Goal: Task Accomplishment & Management: Complete application form

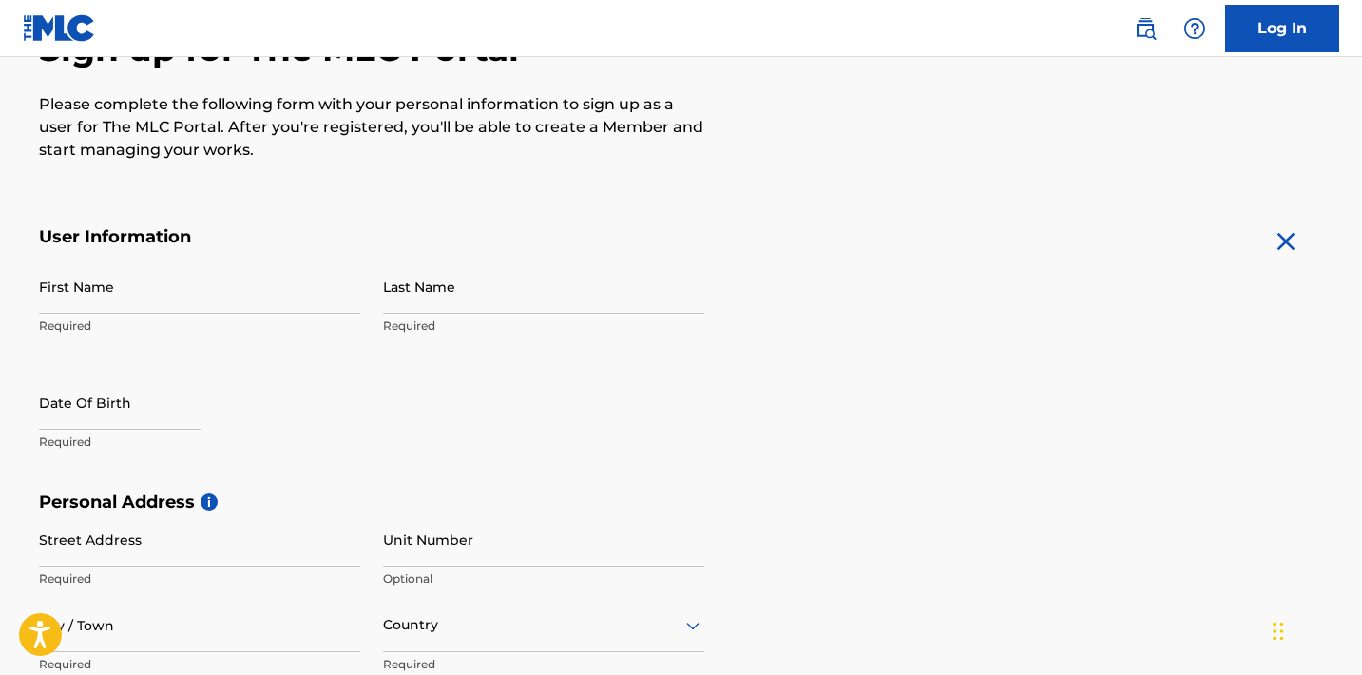
scroll to position [235, 0]
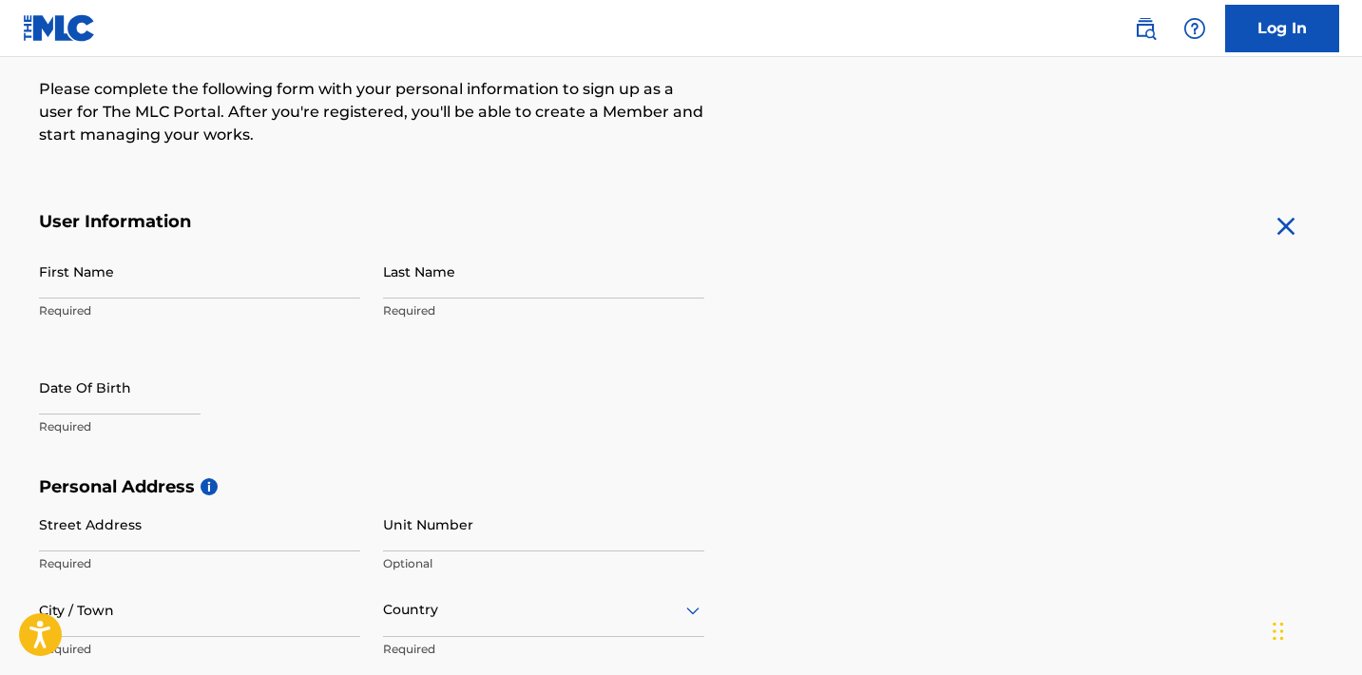
click at [99, 265] on input "First Name" at bounding box center [199, 271] width 321 height 54
type input "[PERSON_NAME]"
click at [440, 274] on input "Last Name" at bounding box center [543, 271] width 321 height 54
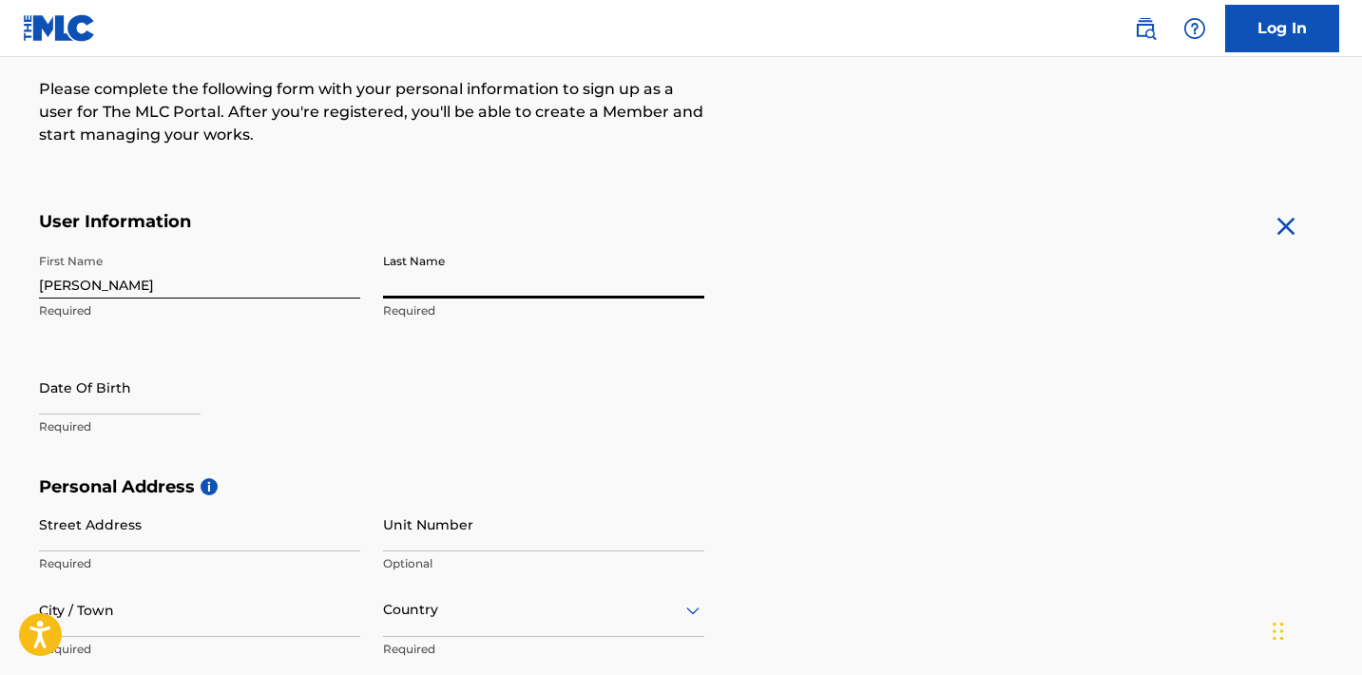
type input "Saba"
select select "7"
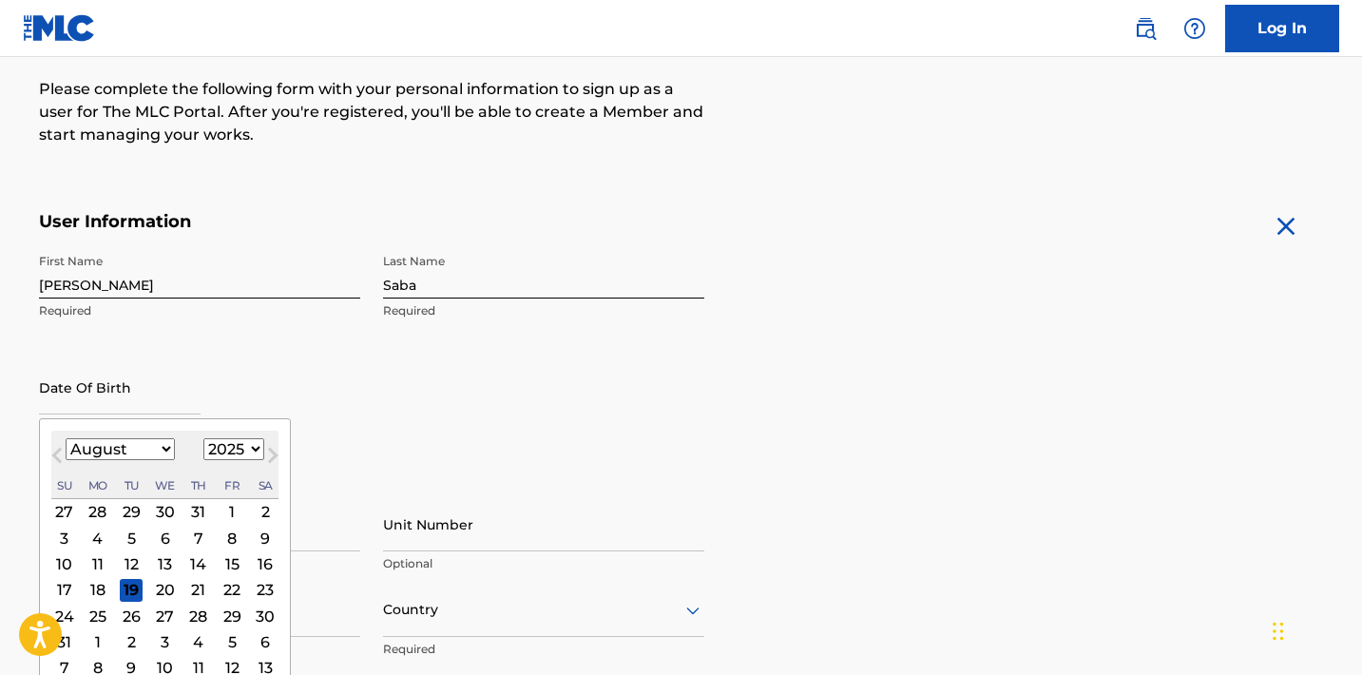
click at [105, 370] on input "text" at bounding box center [120, 387] width 162 height 54
click at [234, 455] on select "1899 1900 1901 1902 1903 1904 1905 1906 1907 1908 1909 1910 1911 1912 1913 1914…" at bounding box center [233, 449] width 61 height 22
select select "2000"
click at [203, 438] on select "1899 1900 1901 1902 1903 1904 1905 1906 1907 1908 1909 1910 1911 1912 1913 1914…" at bounding box center [233, 449] width 61 height 22
click at [166, 440] on select "January February March April May June July August September October November De…" at bounding box center [120, 449] width 109 height 22
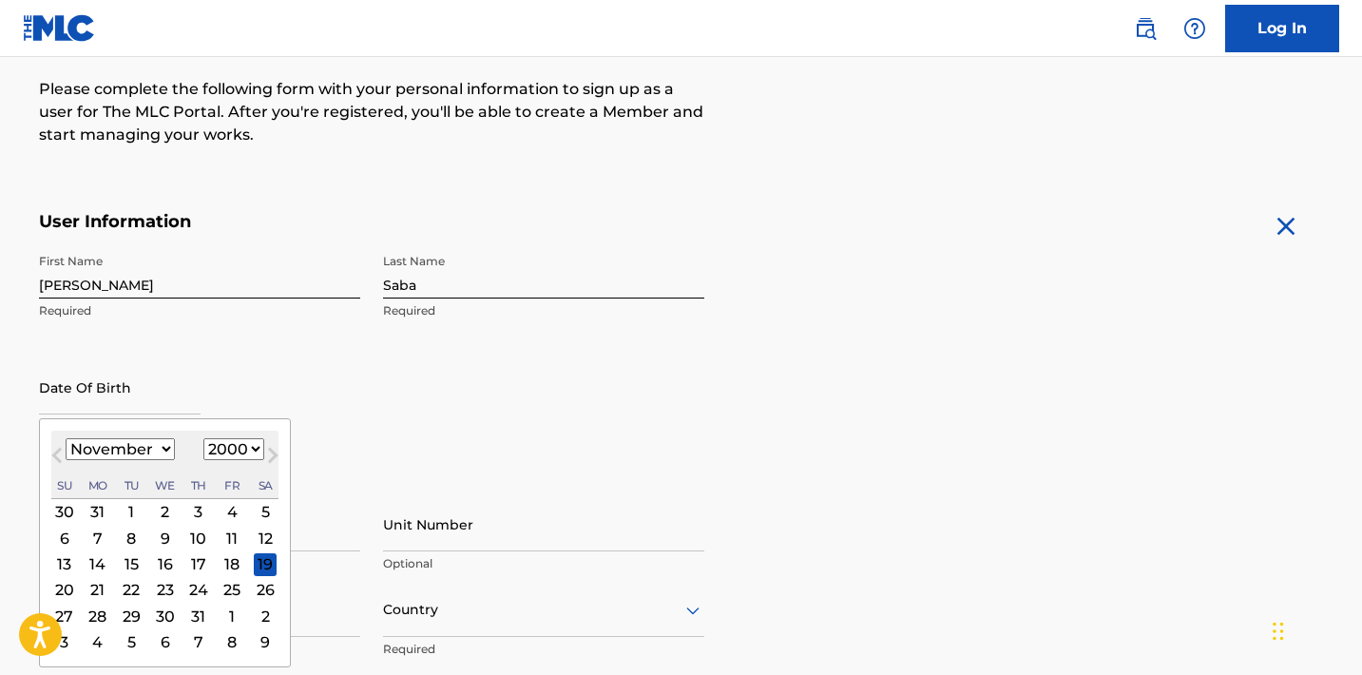
click at [66, 438] on select "January February March April May June July August September October November De…" at bounding box center [120, 449] width 109 height 22
click at [139, 450] on select "January February March April May June July August September October November De…" at bounding box center [120, 449] width 109 height 22
select select "11"
click at [66, 438] on select "January February March April May June July August September October November De…" at bounding box center [120, 449] width 109 height 22
click at [139, 560] on div "12" at bounding box center [131, 563] width 23 height 23
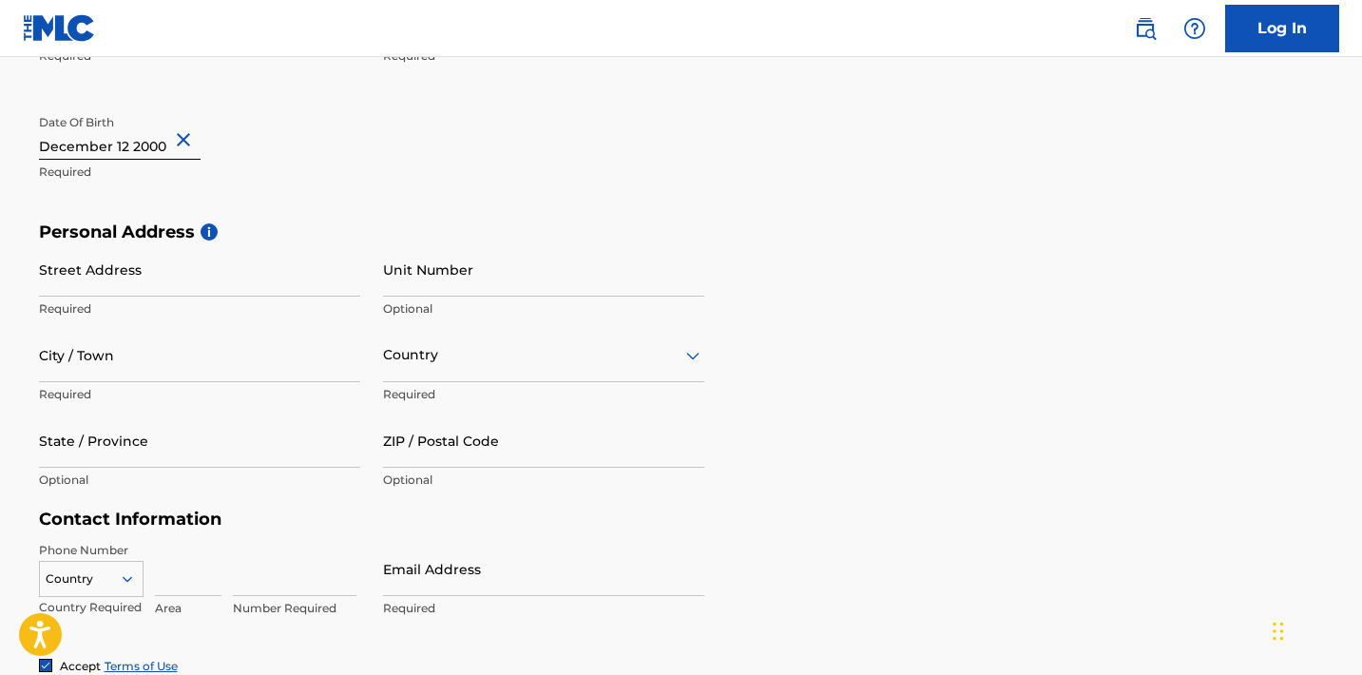
scroll to position [491, 0]
click at [200, 259] on input "Street Address" at bounding box center [199, 267] width 321 height 54
type input "[STREET_ADDRESS]"
click at [82, 363] on input "City / Town" at bounding box center [199, 353] width 321 height 54
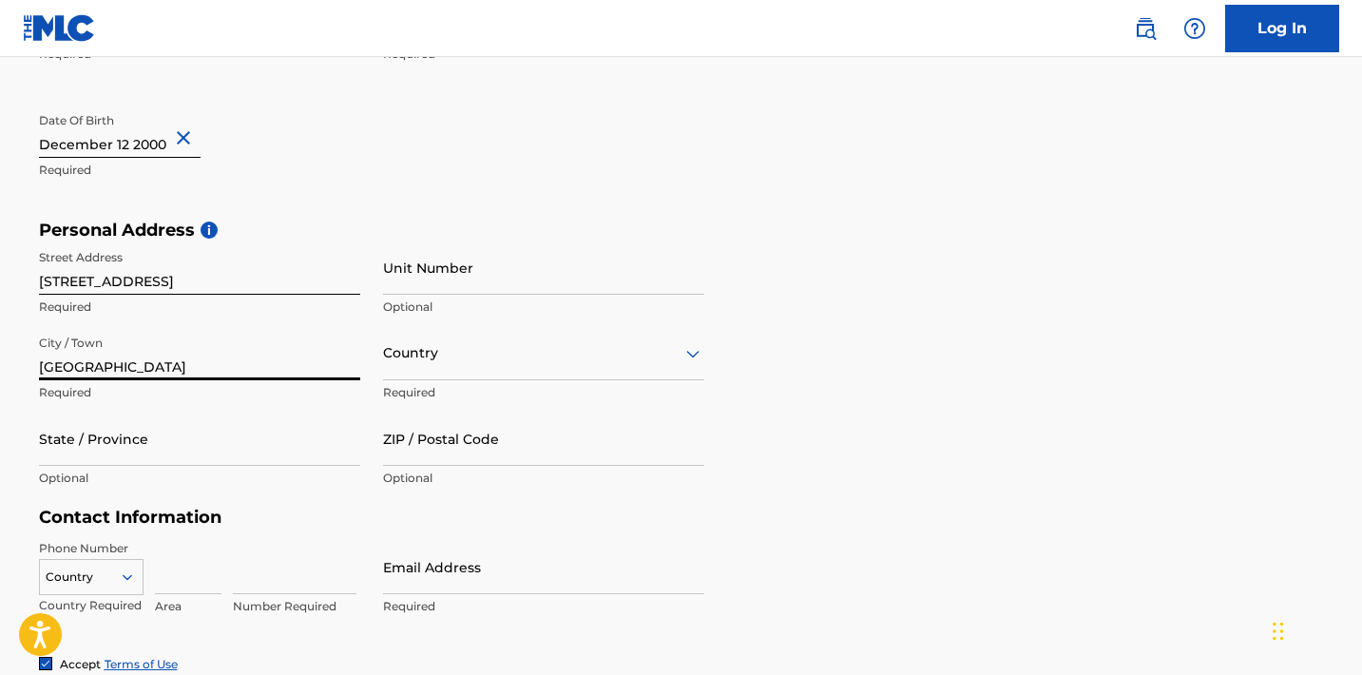
type input "[GEOGRAPHIC_DATA]"
click at [401, 373] on div "Country" at bounding box center [543, 353] width 321 height 54
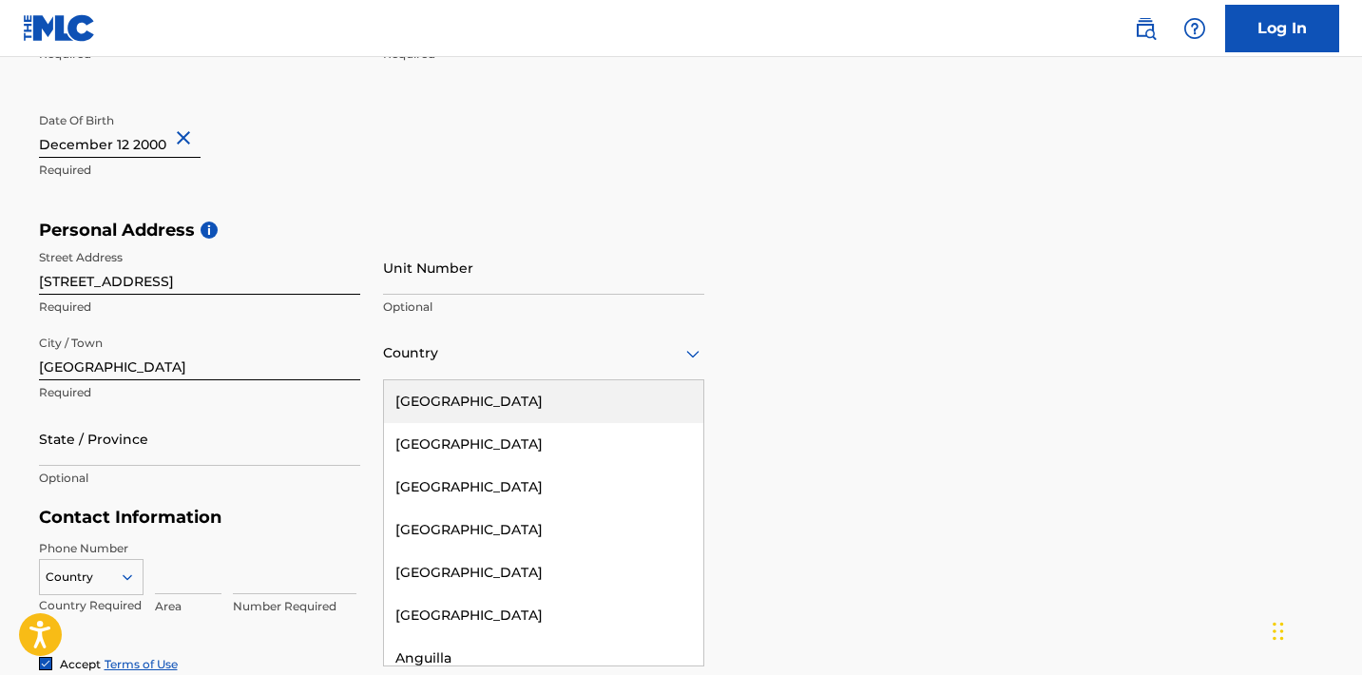
click at [425, 405] on div "[GEOGRAPHIC_DATA]" at bounding box center [543, 401] width 319 height 43
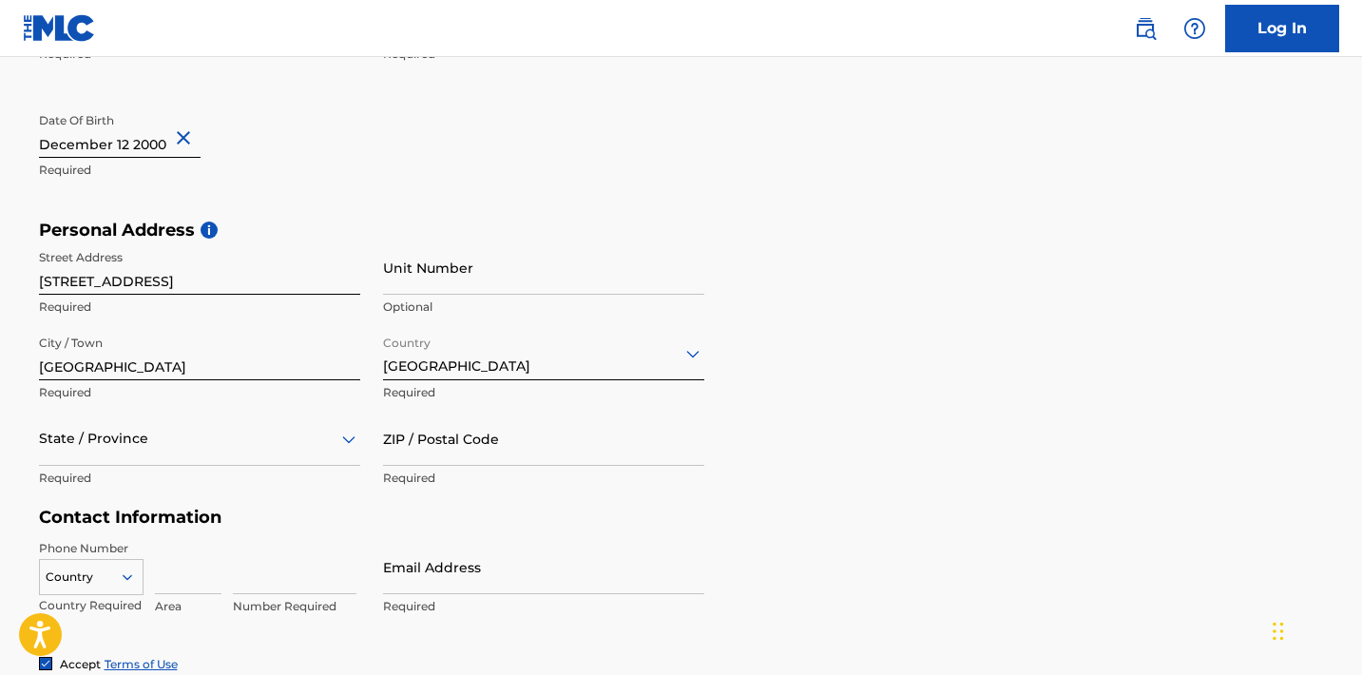
click at [195, 447] on div "State / Province" at bounding box center [199, 439] width 321 height 54
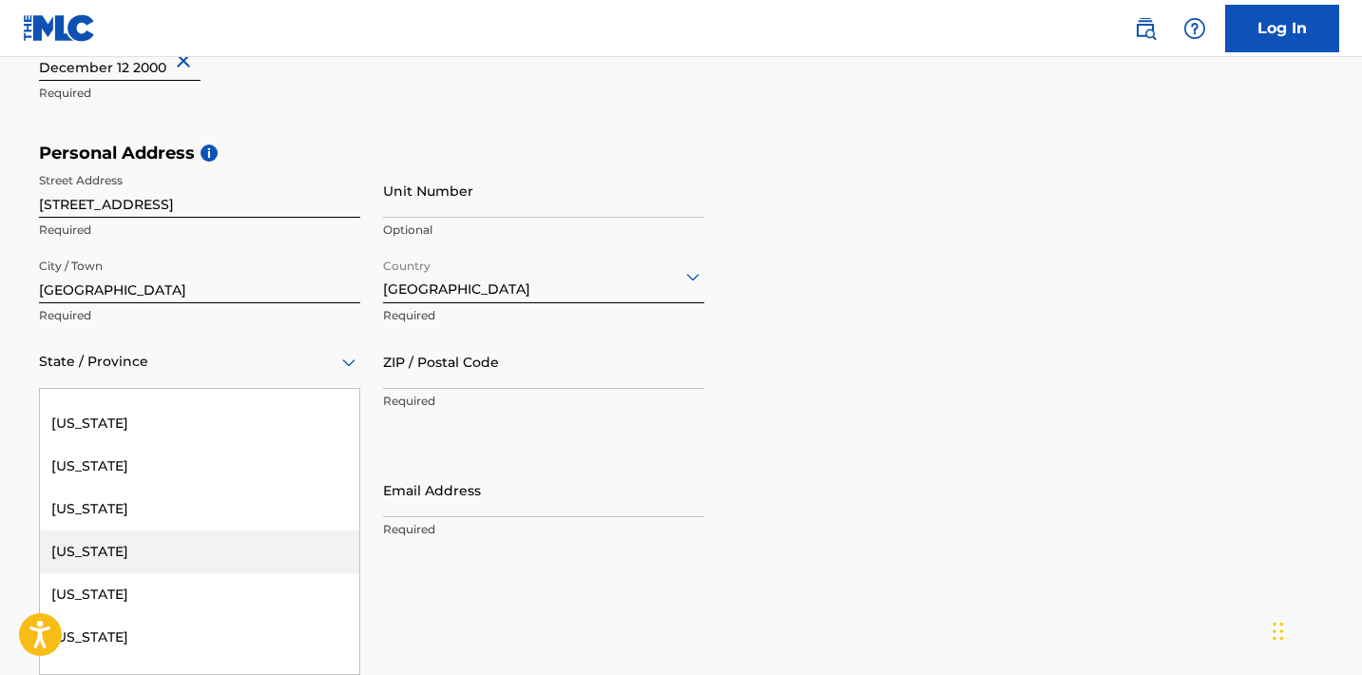
scroll to position [309, 0]
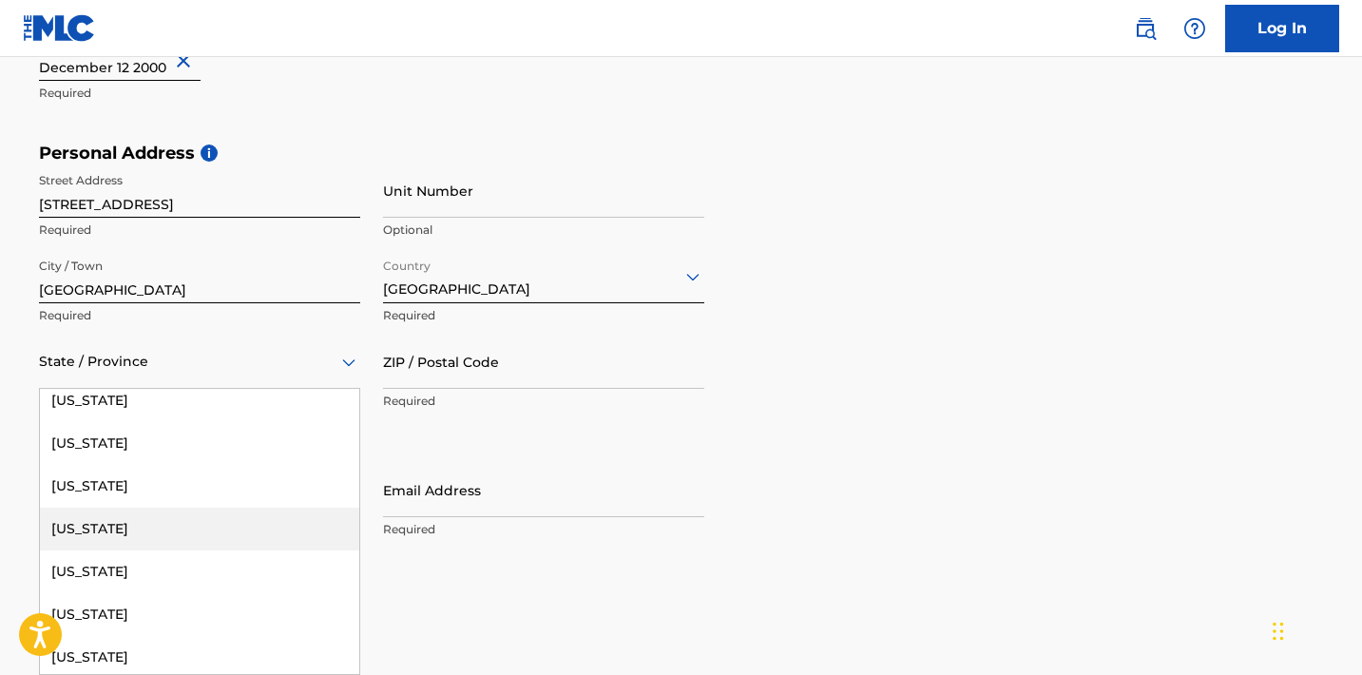
click at [104, 532] on div "[US_STATE]" at bounding box center [199, 528] width 319 height 43
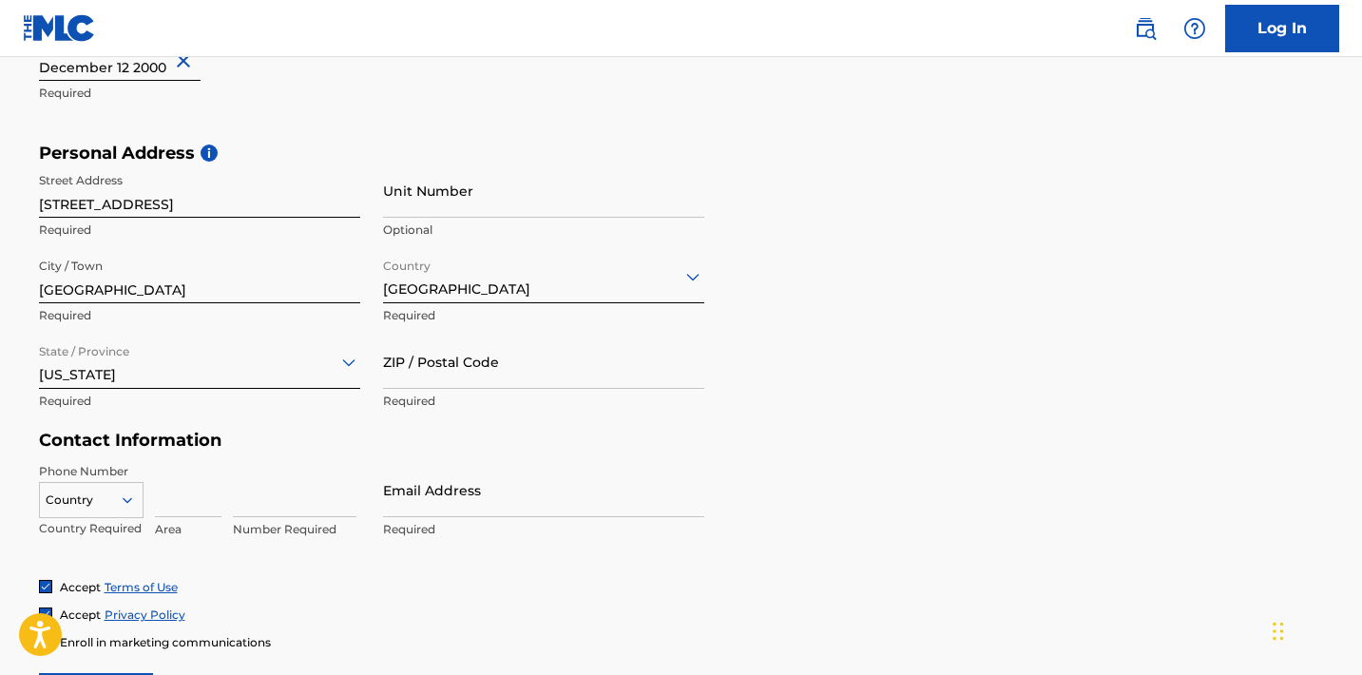
click at [526, 375] on input "ZIP / Postal Code" at bounding box center [543, 362] width 321 height 54
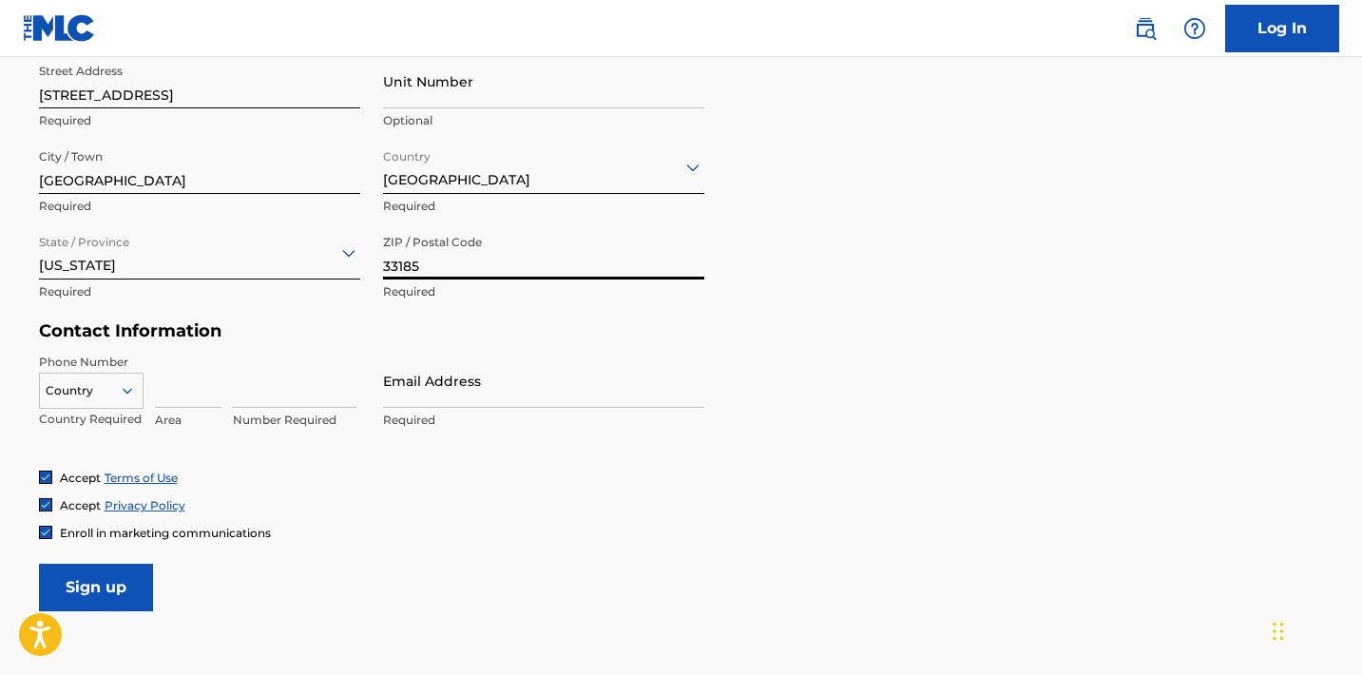
scroll to position [722, 0]
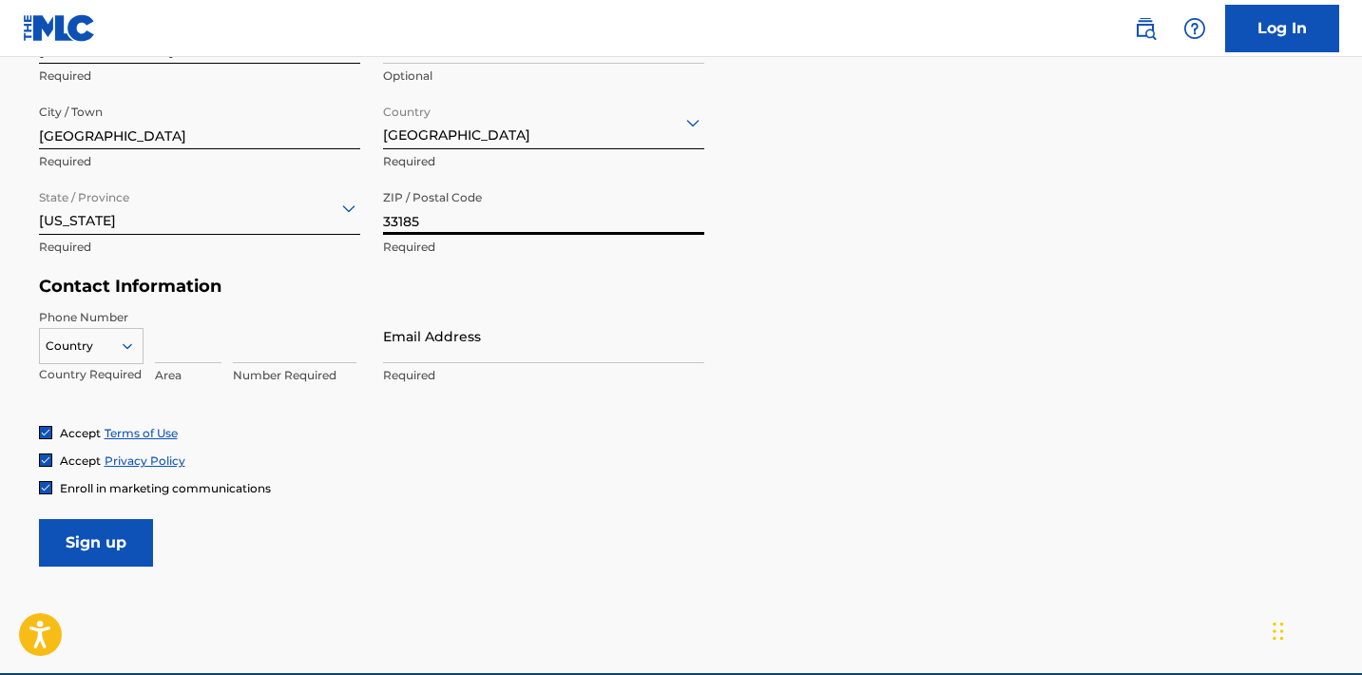
type input "33185"
click at [102, 352] on div at bounding box center [91, 345] width 103 height 21
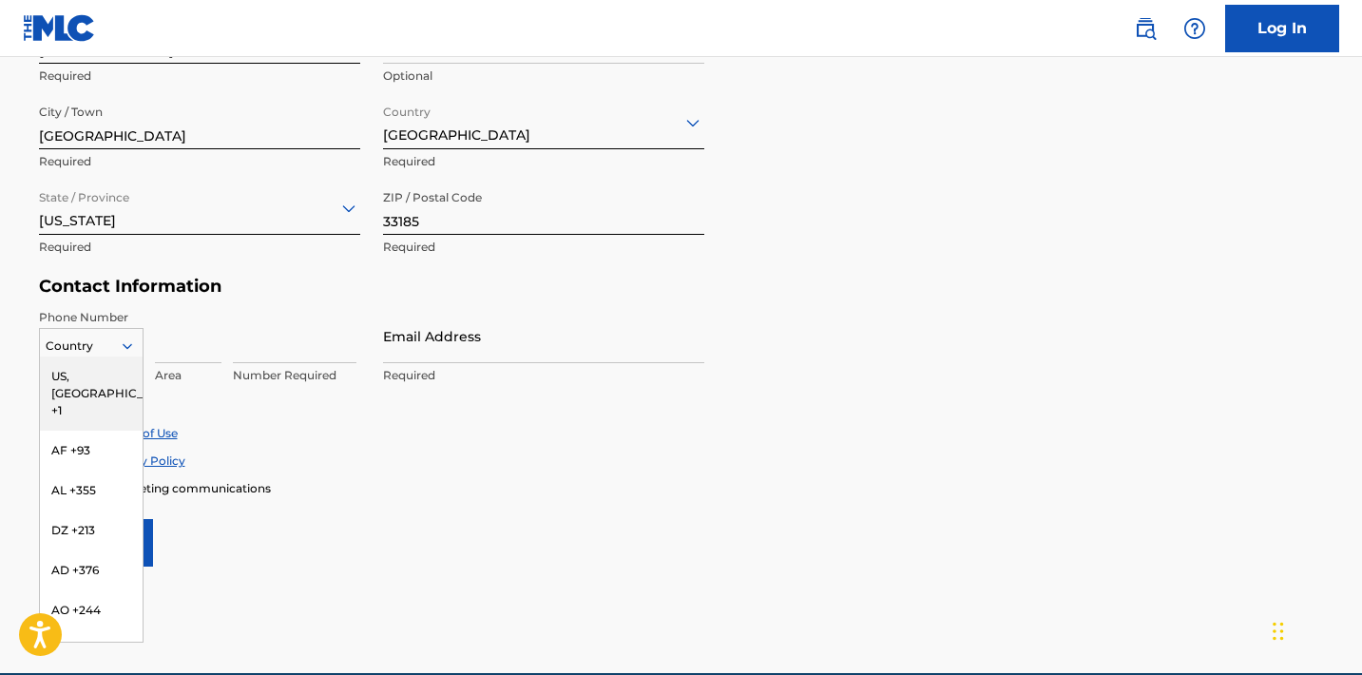
click at [104, 381] on div "US, [GEOGRAPHIC_DATA] +1" at bounding box center [91, 393] width 103 height 74
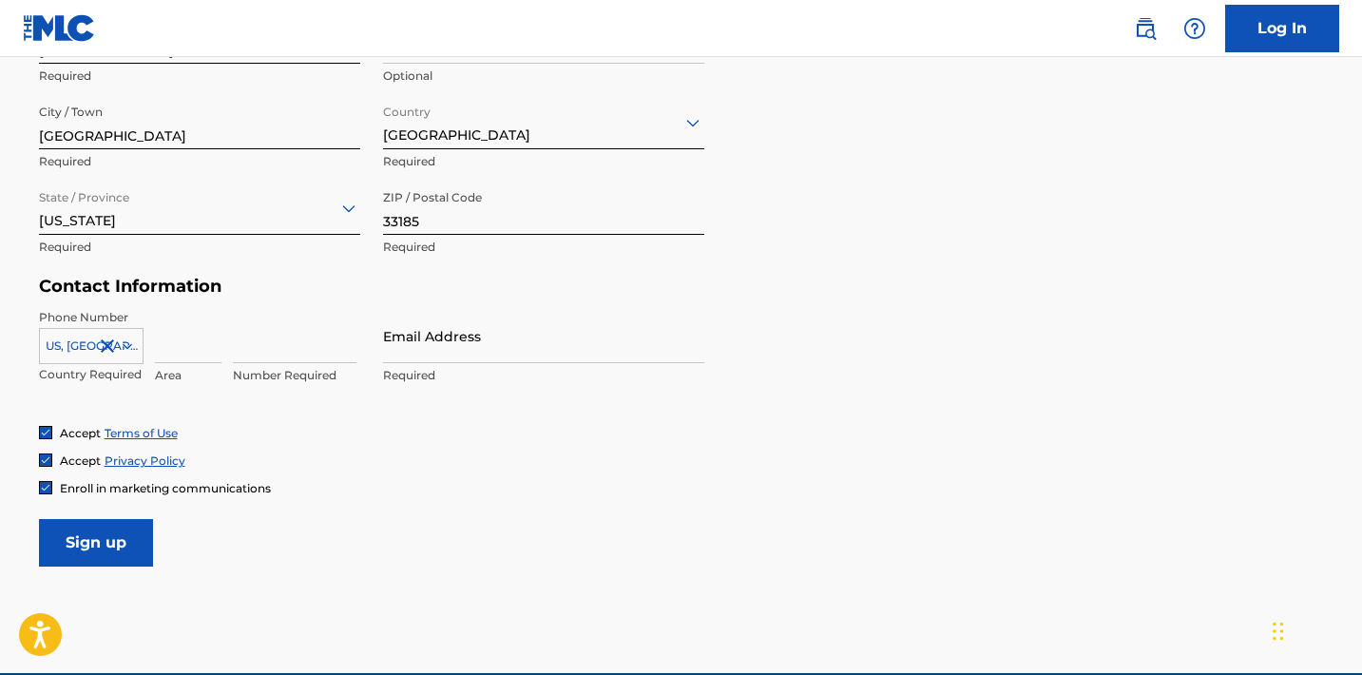
click at [120, 338] on icon at bounding box center [127, 345] width 17 height 17
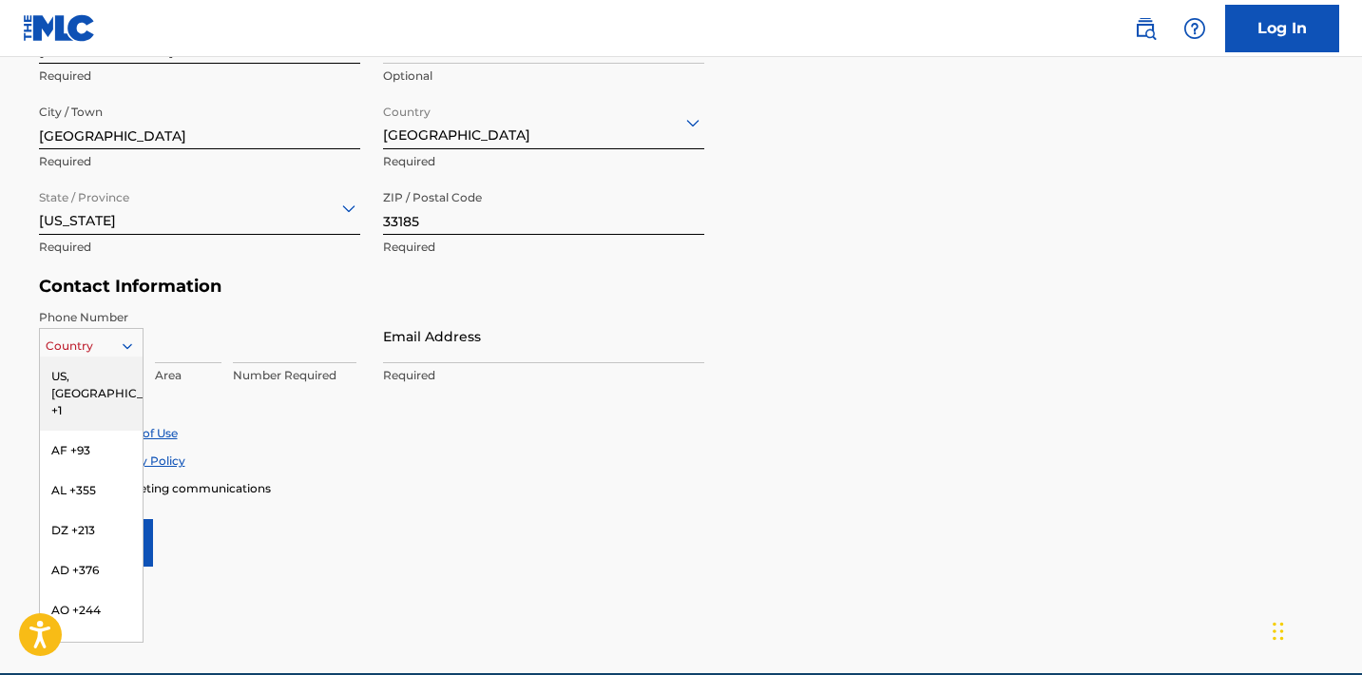
click at [130, 338] on icon at bounding box center [127, 345] width 17 height 17
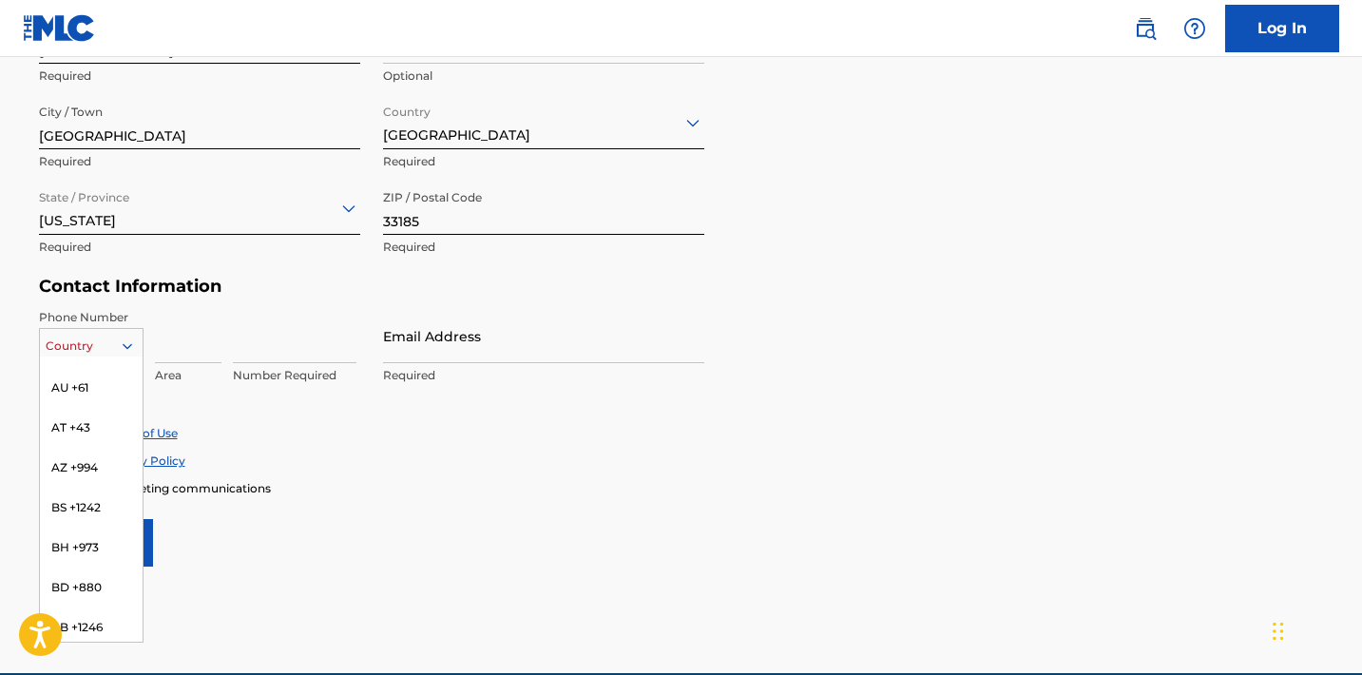
scroll to position [0, 0]
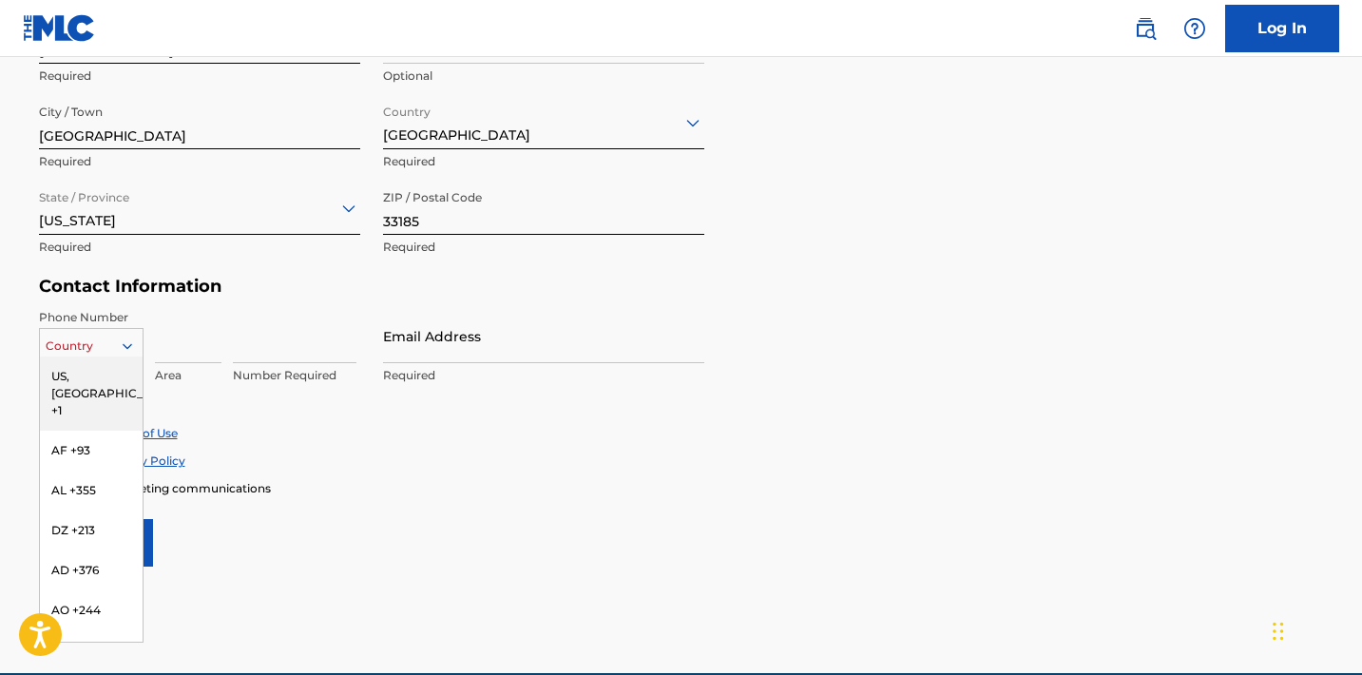
click at [95, 367] on div "US, [GEOGRAPHIC_DATA] +1" at bounding box center [91, 393] width 103 height 74
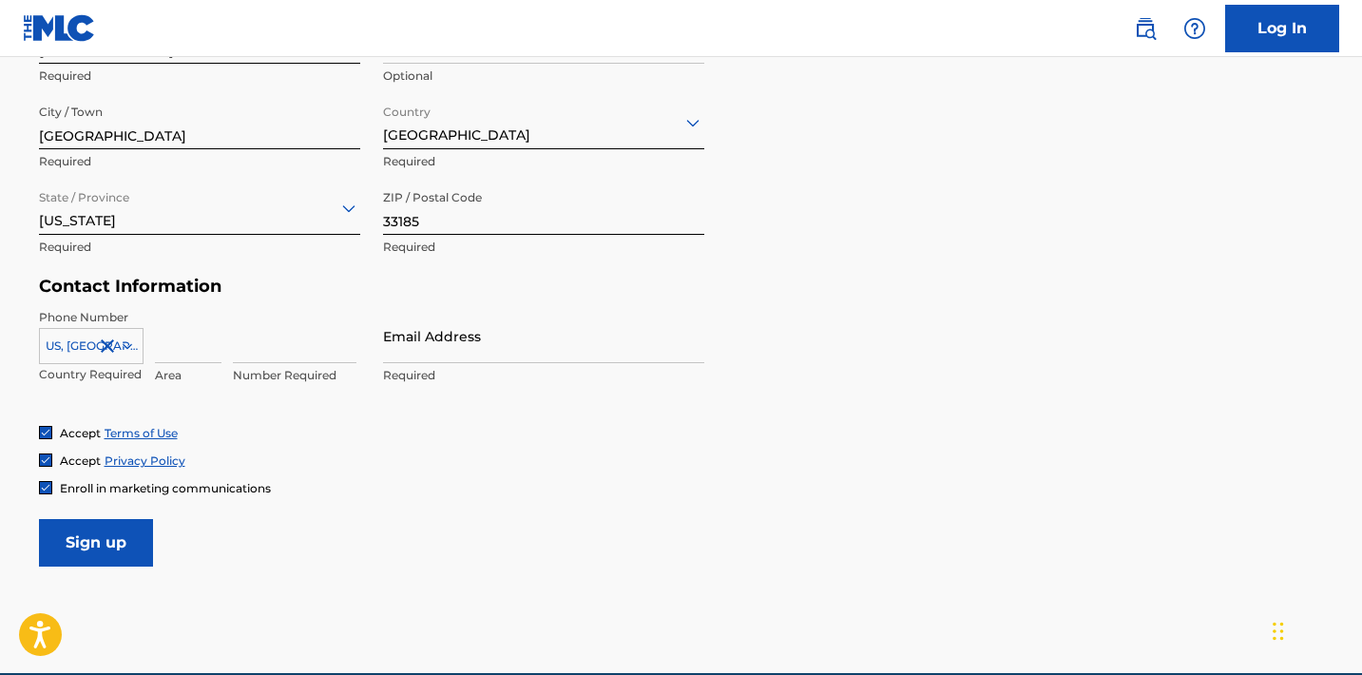
click at [294, 332] on input at bounding box center [295, 336] width 124 height 54
click at [194, 340] on input at bounding box center [188, 336] width 67 height 54
click at [294, 347] on input at bounding box center [295, 336] width 124 height 54
click at [254, 354] on input "7864517939" at bounding box center [295, 336] width 124 height 54
click at [282, 352] on input "786-4517939" at bounding box center [295, 336] width 124 height 54
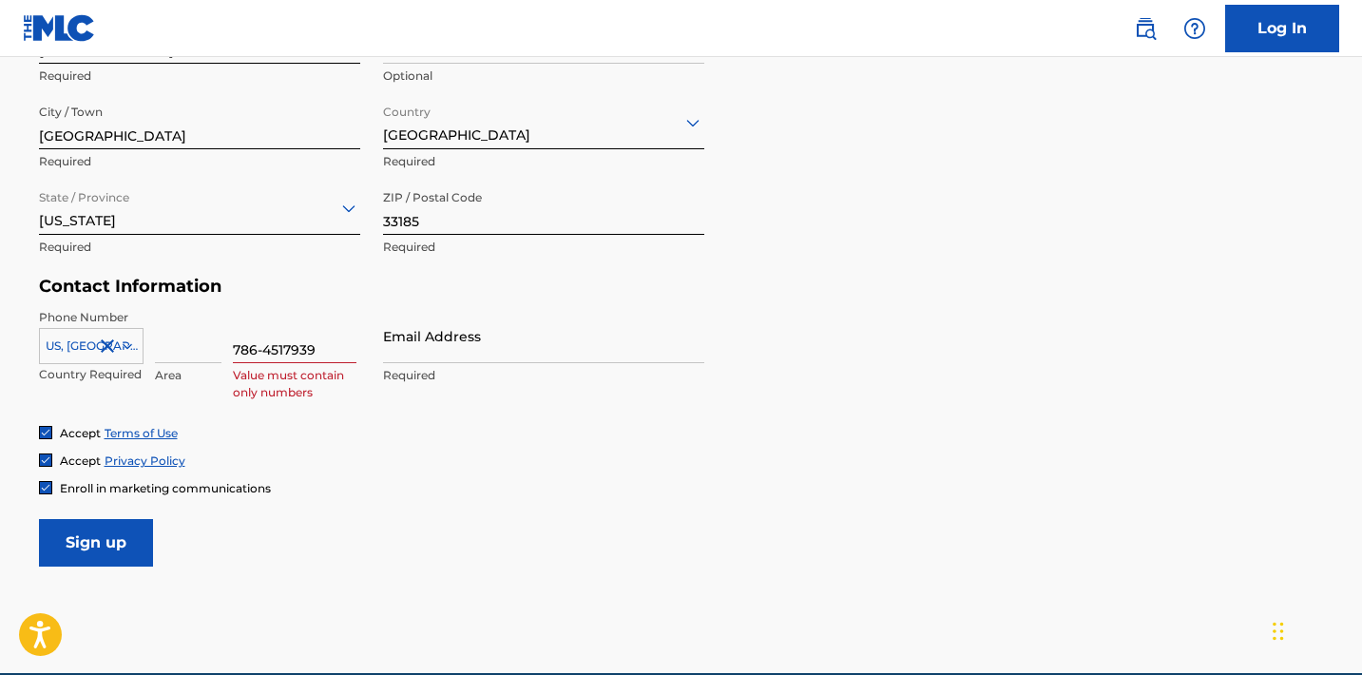
type input "[PHONE_NUMBER]"
drag, startPoint x: 321, startPoint y: 346, endPoint x: 220, endPoint y: 335, distance: 101.3
click at [220, 337] on div "[GEOGRAPHIC_DATA], [GEOGRAPHIC_DATA] +1 Country Required Area [PHONE_NUMBER] Va…" at bounding box center [199, 352] width 321 height 86
click at [385, 469] on div "Accept Terms of Use Accept Privacy Policy Enroll in marketing communications" at bounding box center [681, 460] width 1285 height 71
click at [256, 352] on input at bounding box center [295, 336] width 124 height 54
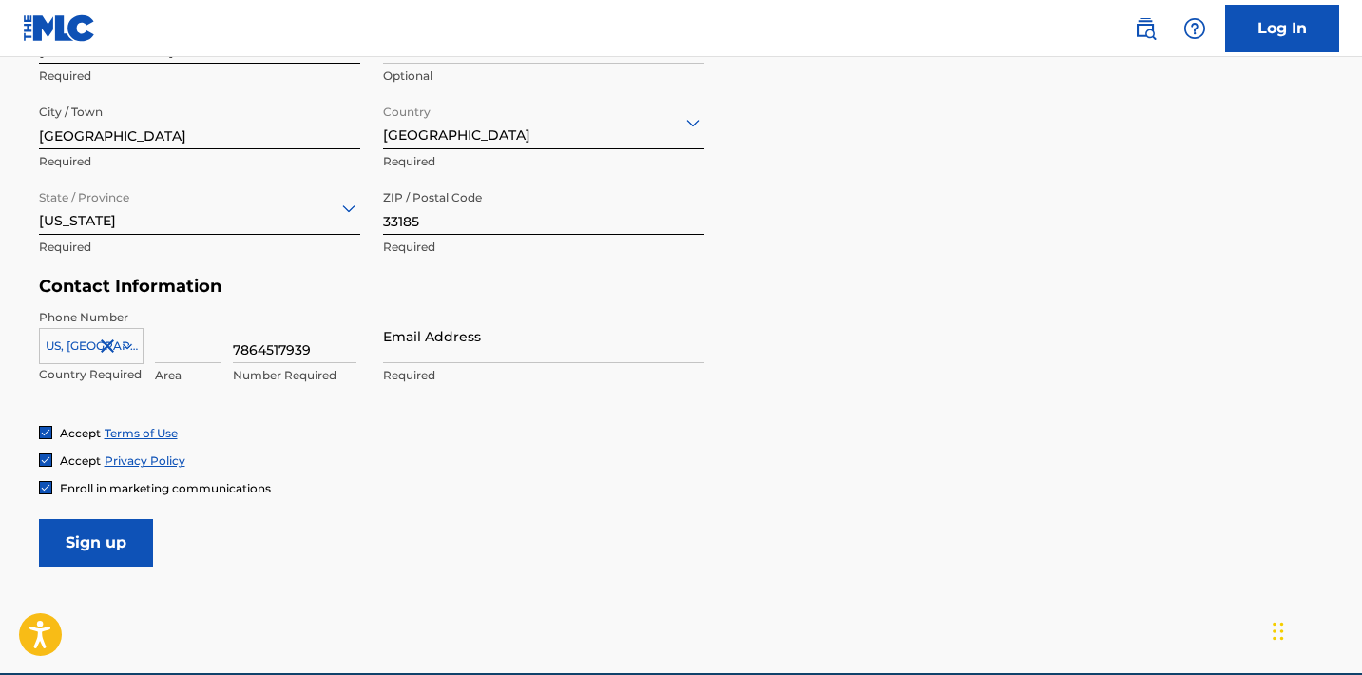
type input "7864517939"
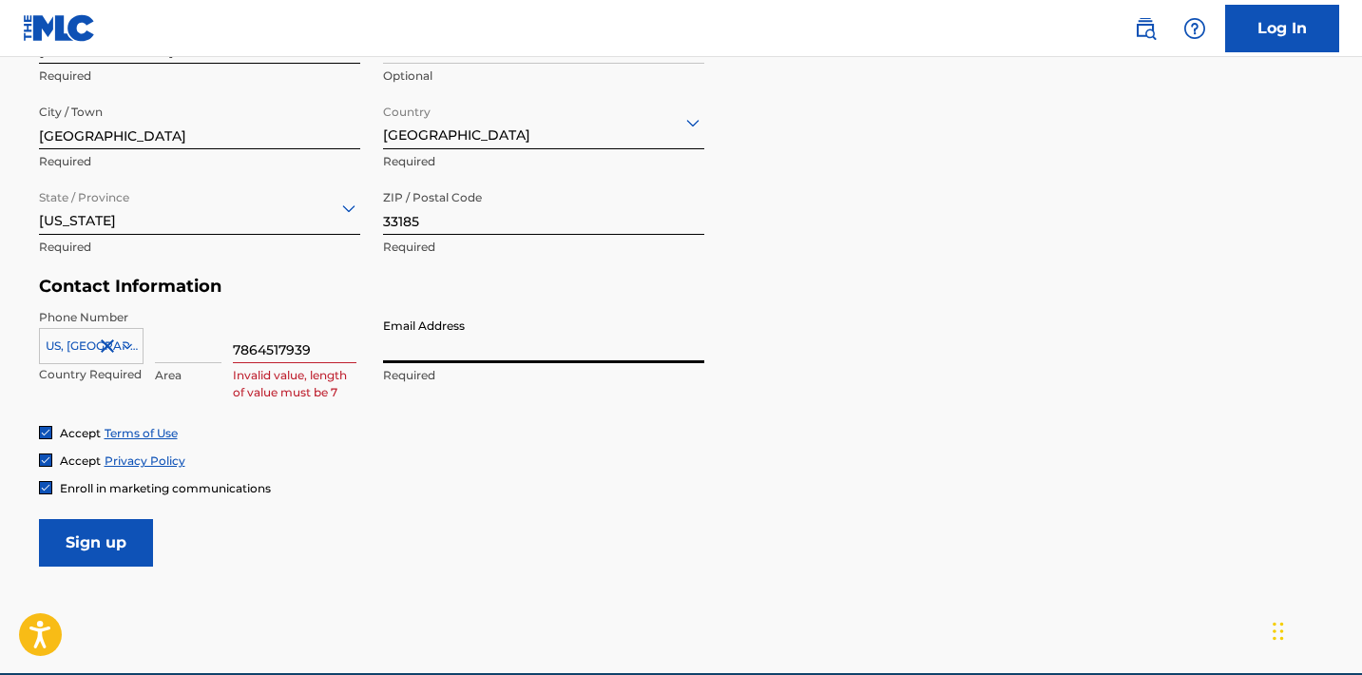
click at [442, 335] on input "Email Address" at bounding box center [543, 336] width 321 height 54
click at [306, 452] on div "Accept Privacy Policy" at bounding box center [681, 460] width 1285 height 16
drag, startPoint x: 332, startPoint y: 356, endPoint x: 197, endPoint y: 330, distance: 137.5
click at [197, 341] on div "[GEOGRAPHIC_DATA], [GEOGRAPHIC_DATA] +1 Country Required Area 7864517939 Invali…" at bounding box center [199, 352] width 321 height 86
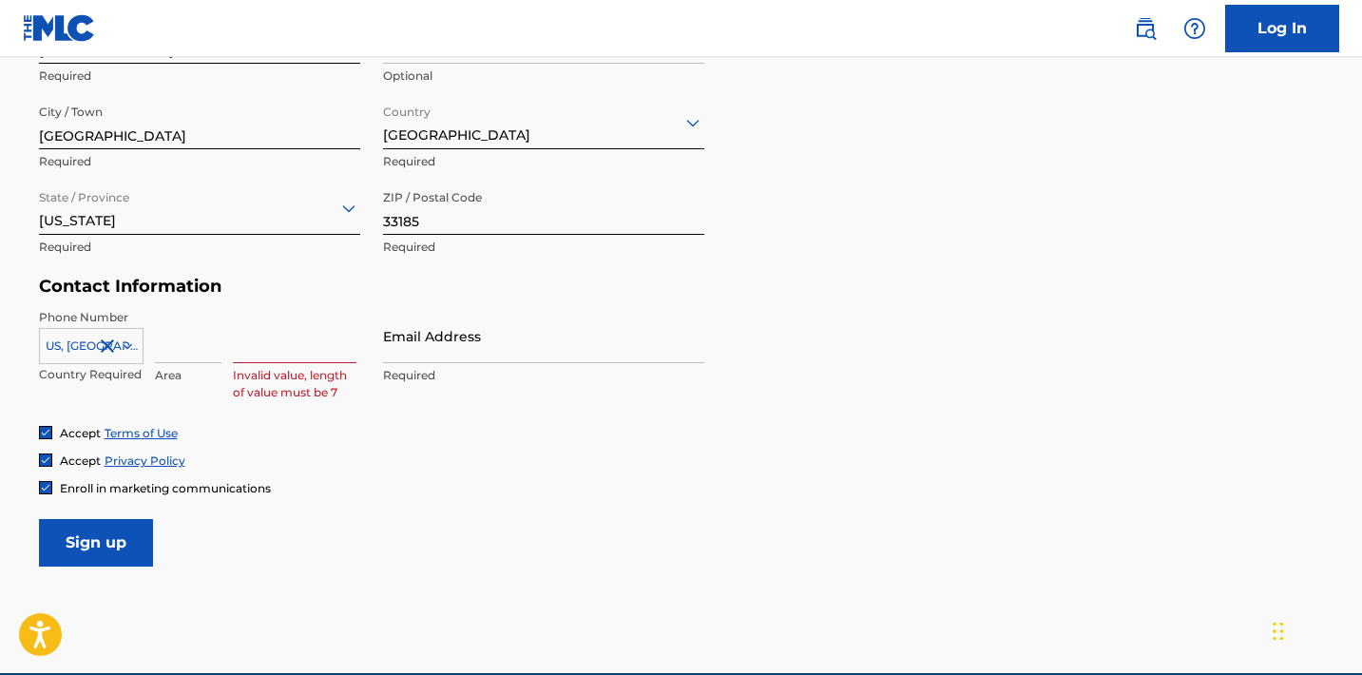
click at [197, 330] on input at bounding box center [188, 336] width 67 height 54
type input "786"
click at [283, 351] on input at bounding box center [295, 336] width 124 height 54
type input "4517939"
click at [500, 356] on input "Email Address" at bounding box center [543, 336] width 321 height 54
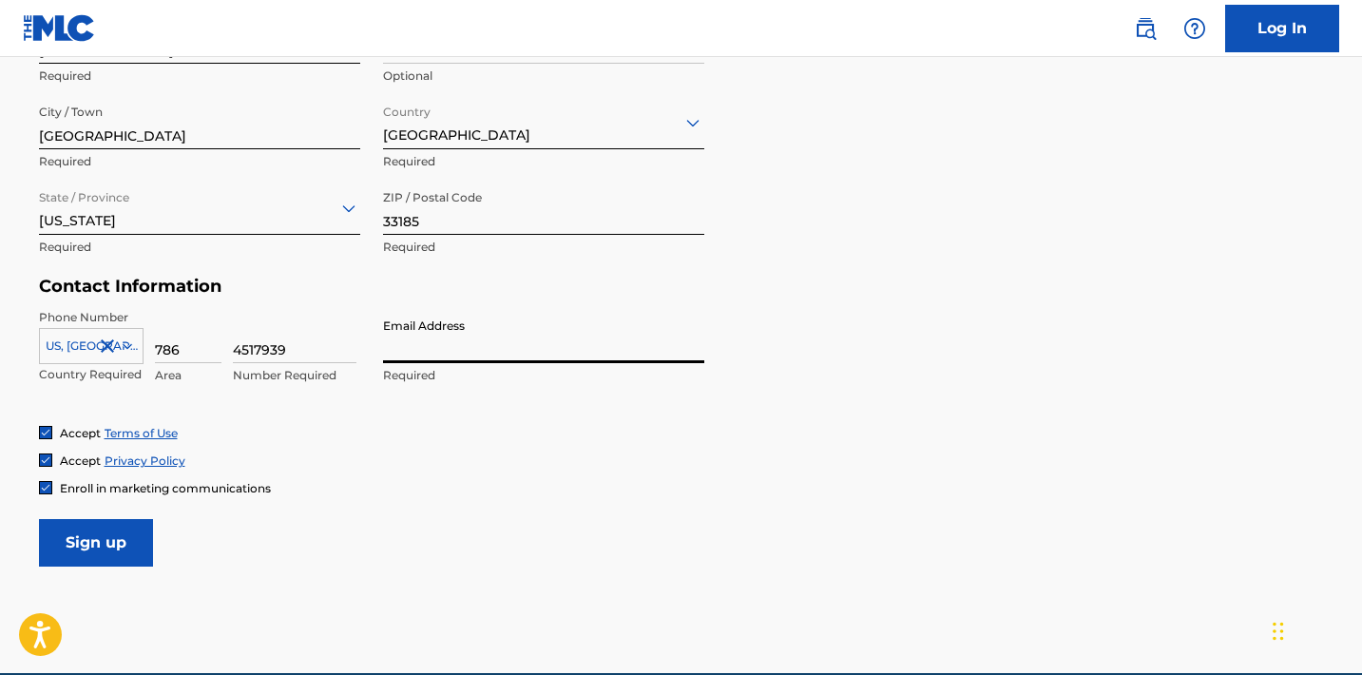
type input "[EMAIL_ADDRESS][DOMAIN_NAME]"
click at [136, 543] on input "Sign up" at bounding box center [96, 543] width 114 height 48
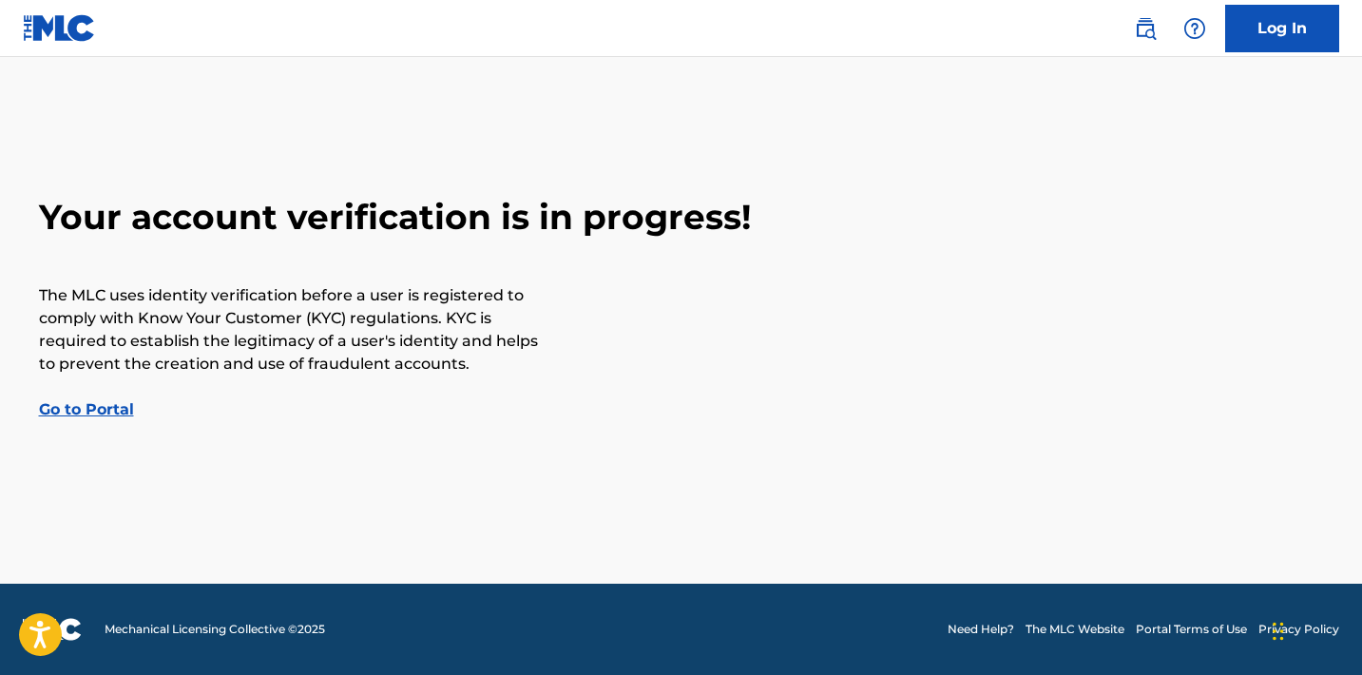
click at [101, 407] on link "Go to Portal" at bounding box center [86, 409] width 95 height 18
